Goal: Check status: Check status

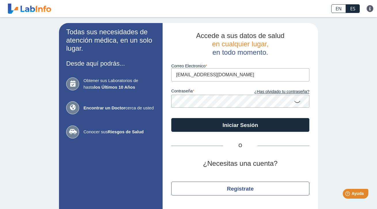
click at [229, 75] on input "[EMAIL_ADDRESS][DOMAIN_NAME]" at bounding box center [240, 74] width 138 height 13
type input "[EMAIL_ADDRESS][DOMAIN_NAME]"
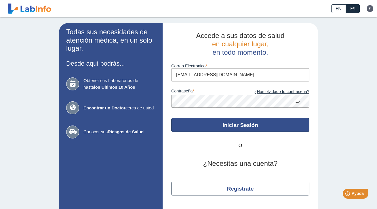
click at [234, 124] on button "Iniciar Sesión" at bounding box center [240, 125] width 138 height 14
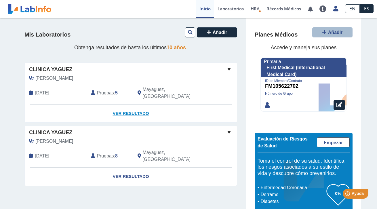
click at [140, 107] on link "Ver Resultado" at bounding box center [131, 113] width 212 height 18
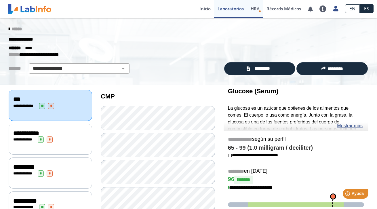
click at [258, 9] on span "HRA" at bounding box center [254, 9] width 9 height 6
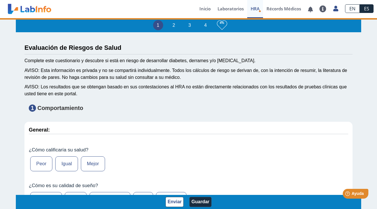
type input "[PERSON_NAME]"
type input "[DATE]"
select select
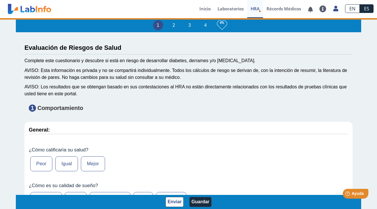
select select
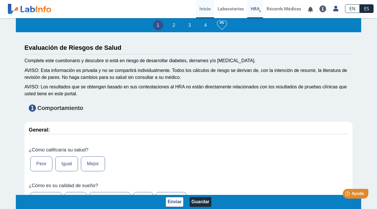
click at [197, 11] on link "Inicio" at bounding box center [205, 9] width 18 height 18
